Goal: Find specific fact: Find specific fact

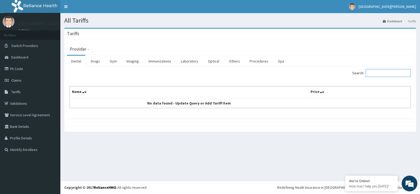
click at [376, 74] on input "Search:" at bounding box center [387, 73] width 45 height 8
click at [253, 59] on link "Procedures" at bounding box center [258, 61] width 27 height 11
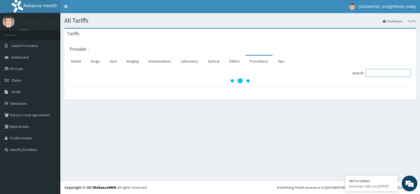
click at [377, 73] on input "Search:" at bounding box center [387, 73] width 45 height 8
paste input "PGM/10008/A"
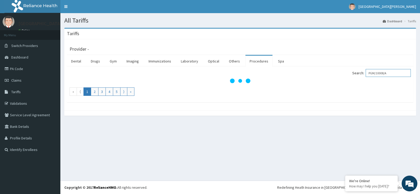
type input "PGM/10008/A"
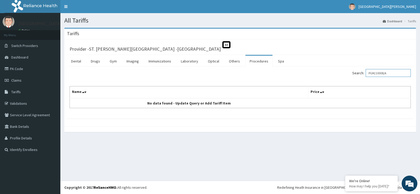
drag, startPoint x: 398, startPoint y: 75, endPoint x: 329, endPoint y: 78, distance: 68.5
click at [329, 78] on div "Search: PGM/10008/A" at bounding box center [327, 73] width 167 height 9
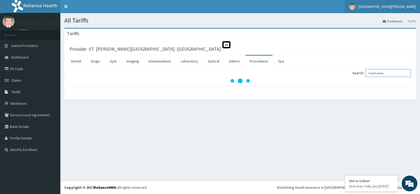
type input "haematolo"
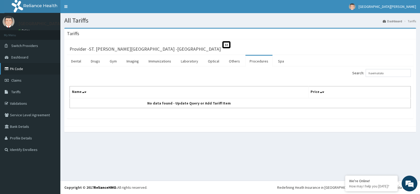
click at [16, 73] on link "PA Code" at bounding box center [30, 69] width 60 height 12
